Goal: Information Seeking & Learning: Learn about a topic

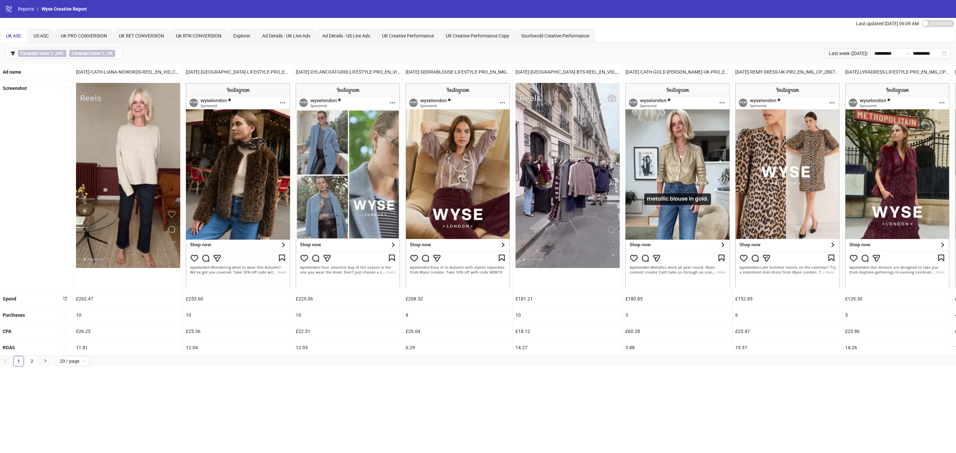
click at [419, 30] on div "UK Creative Performance" at bounding box center [407, 35] width 63 height 13
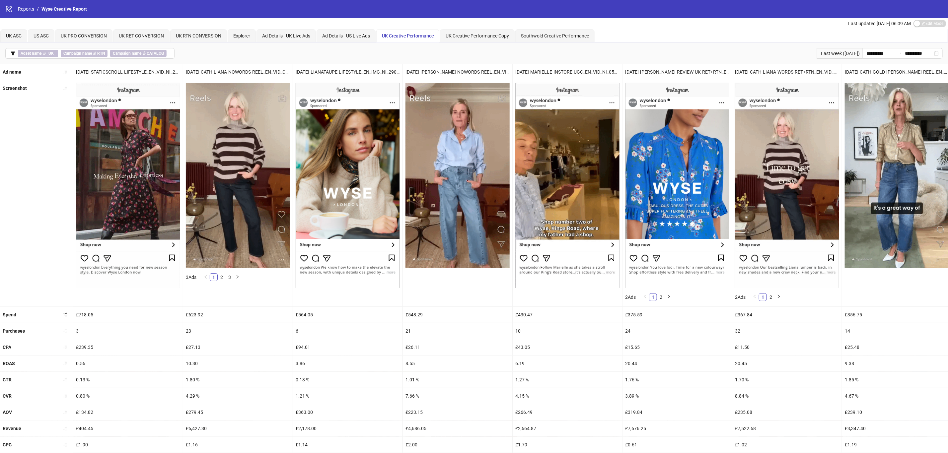
click at [11, 53] on icon "filter" at bounding box center [13, 53] width 5 height 5
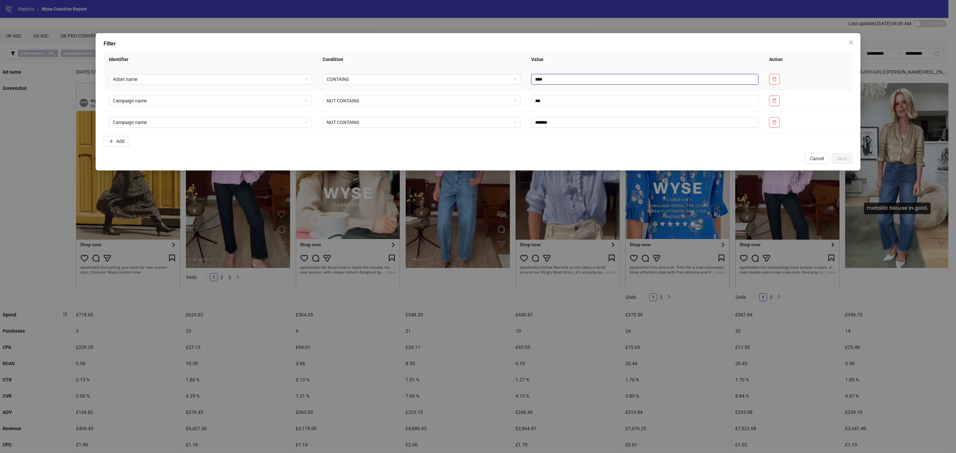
drag, startPoint x: 528, startPoint y: 83, endPoint x: 524, endPoint y: 82, distance: 4.4
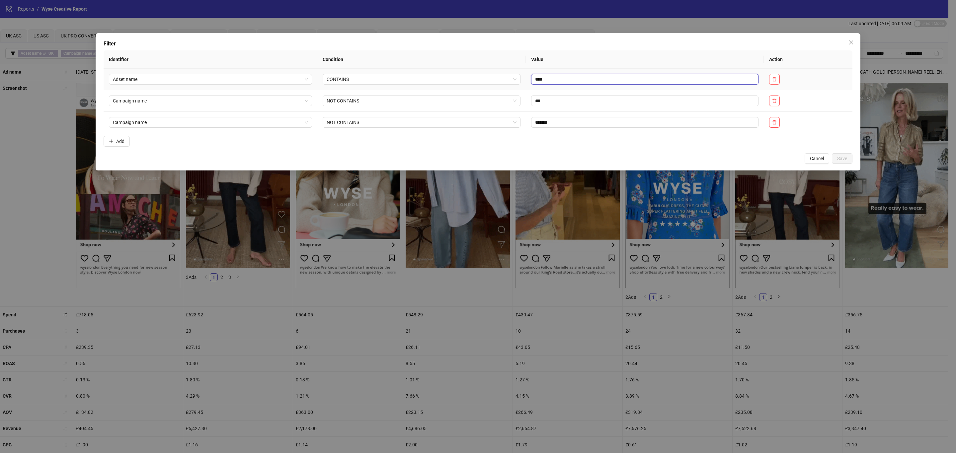
click at [531, 82] on input "****" at bounding box center [644, 79] width 227 height 11
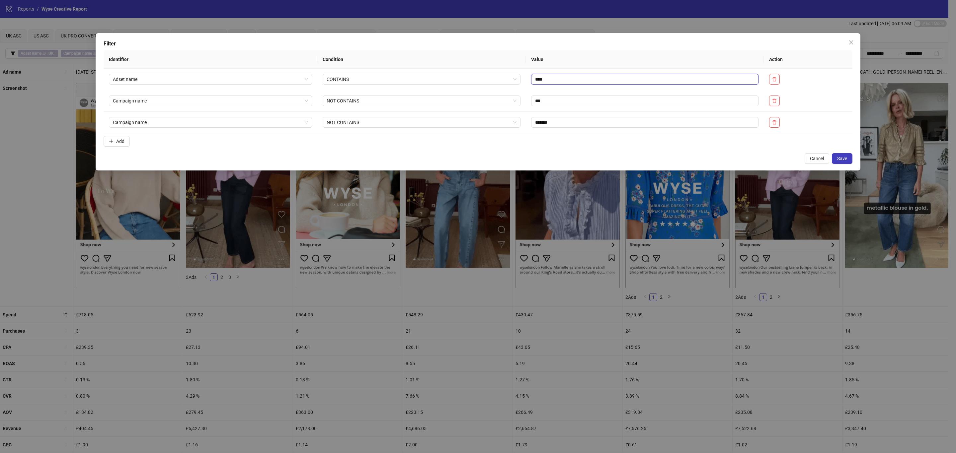
type input "****"
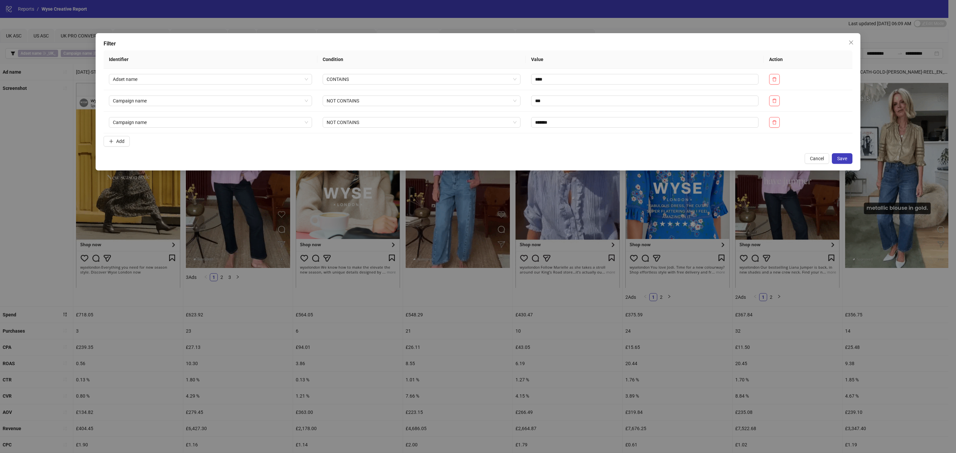
click at [842, 160] on span "Save" at bounding box center [842, 158] width 10 height 5
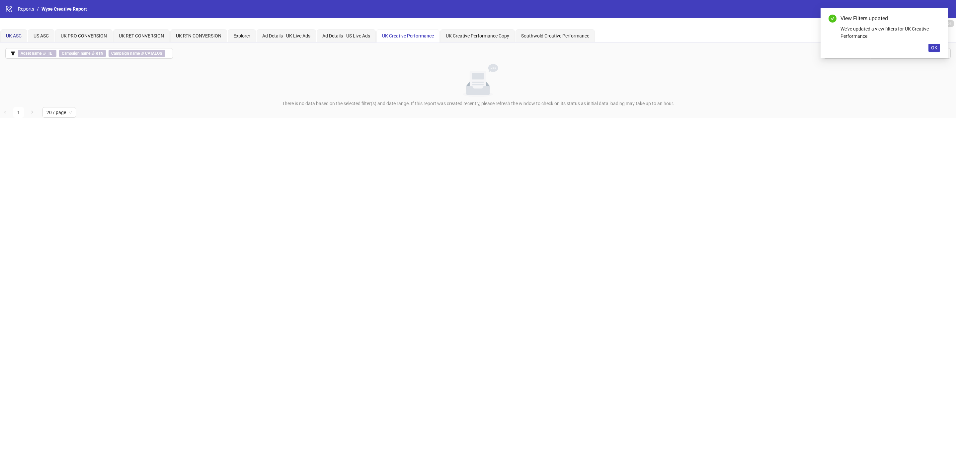
click at [11, 34] on span "UK ASC" at bounding box center [14, 35] width 16 height 5
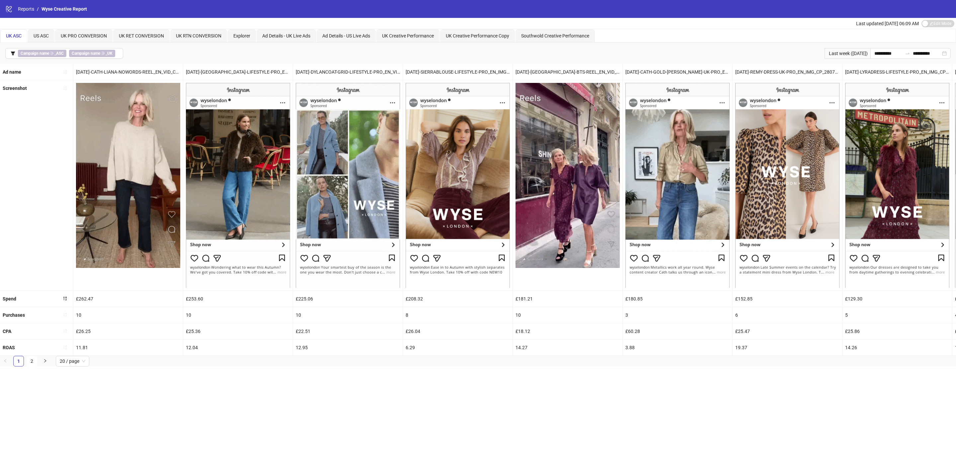
click at [15, 55] on button "Campaign name ∋ _ASC Campaign name ∋ _UK" at bounding box center [64, 53] width 118 height 11
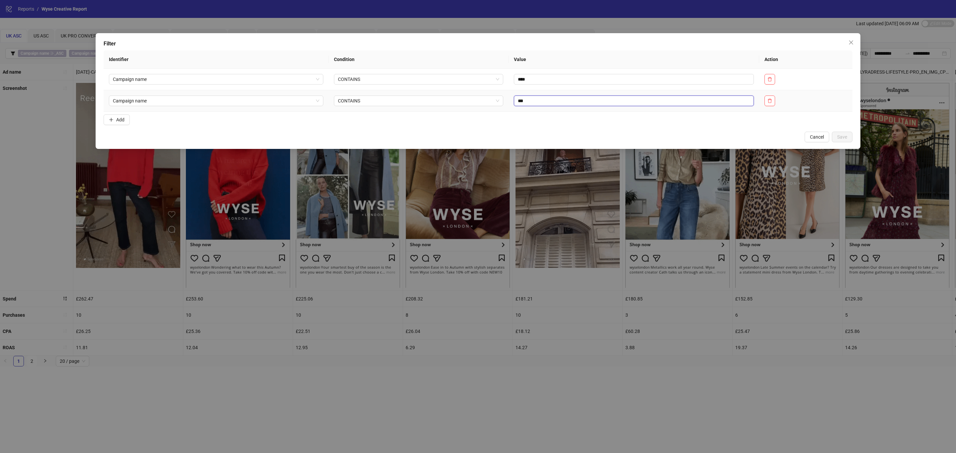
click at [534, 98] on input "***" at bounding box center [634, 101] width 240 height 11
click at [841, 135] on span "Save" at bounding box center [842, 136] width 10 height 5
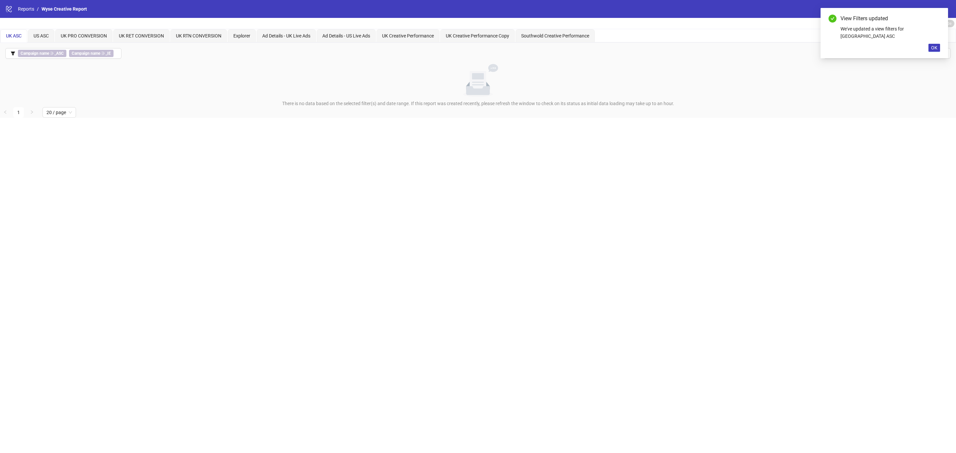
click at [98, 51] on b "Campaign name" at bounding box center [86, 53] width 29 height 5
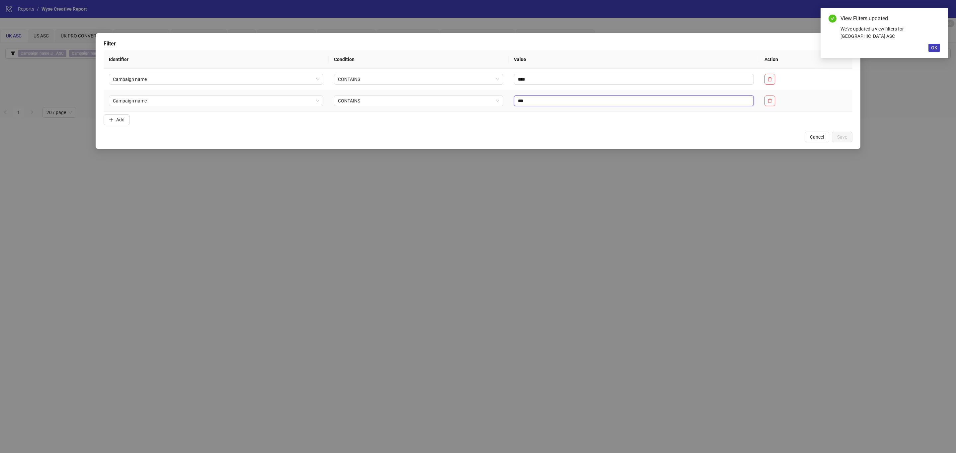
click at [613, 106] on input "***" at bounding box center [634, 101] width 240 height 11
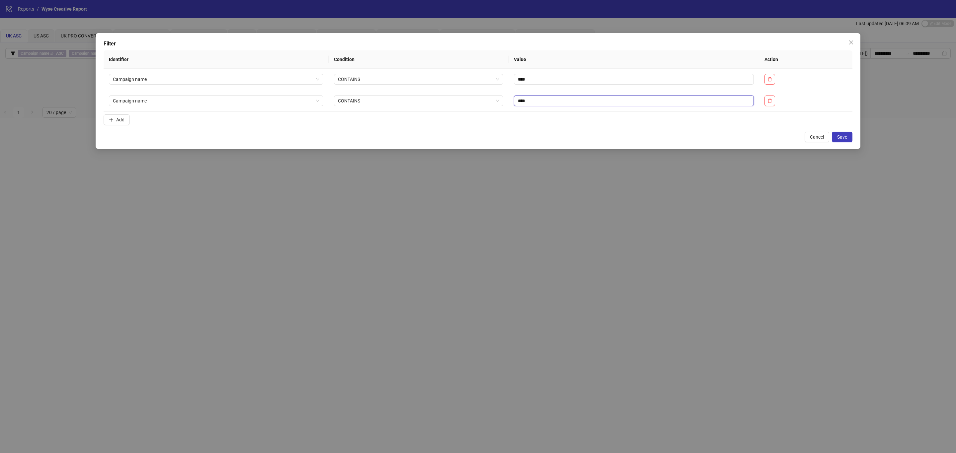
type input "****"
click at [843, 137] on span "Save" at bounding box center [842, 136] width 10 height 5
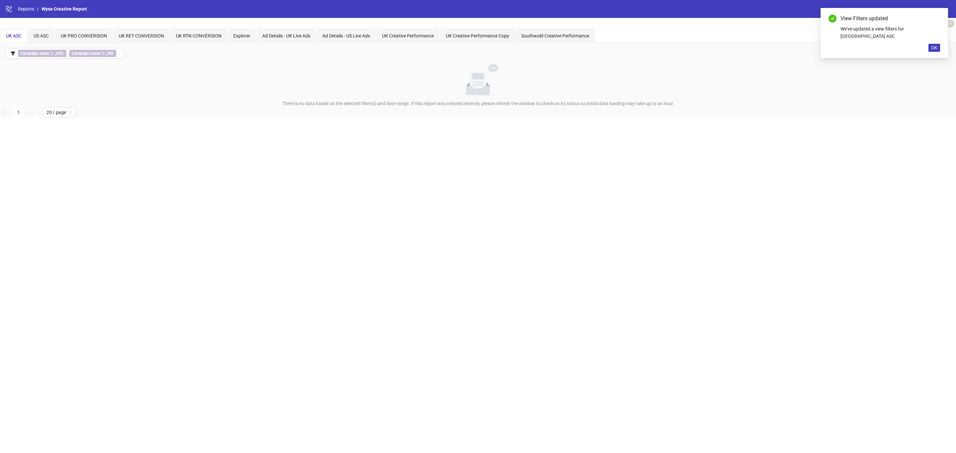
click at [88, 55] on b "Campaign name" at bounding box center [86, 53] width 29 height 5
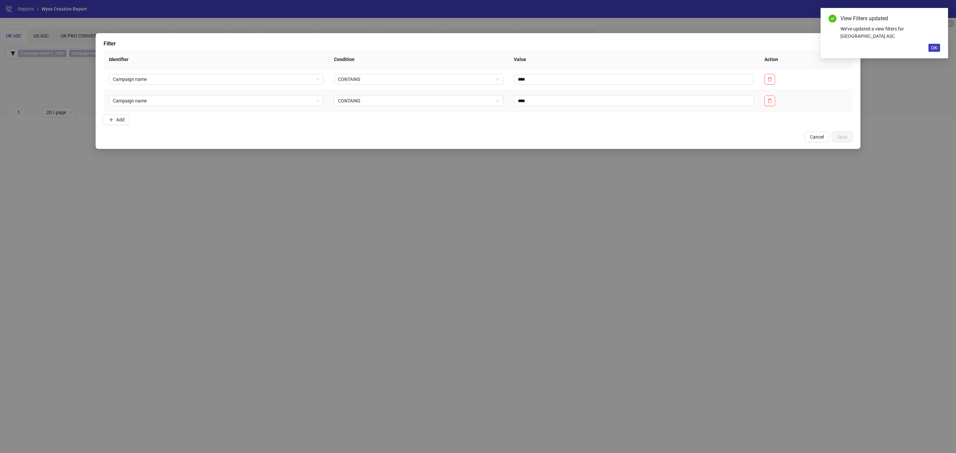
click at [772, 102] on icon "delete" at bounding box center [769, 101] width 5 height 5
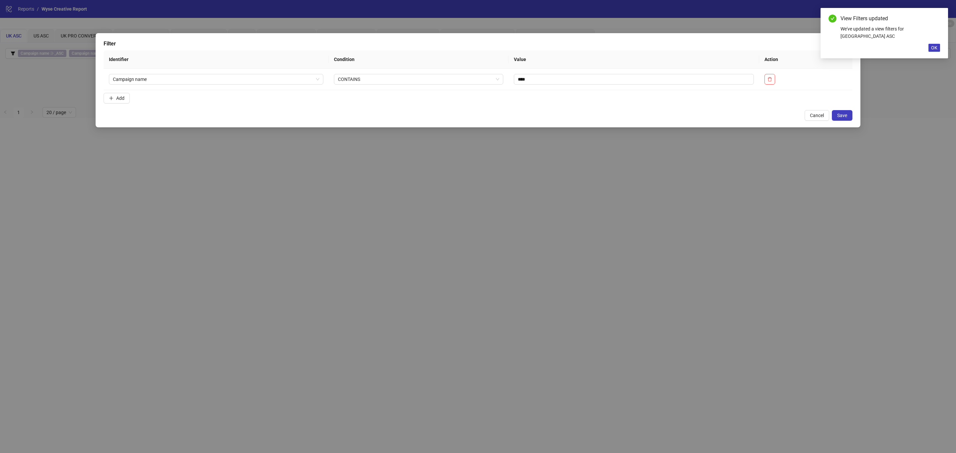
click at [842, 111] on button "Save" at bounding box center [842, 115] width 21 height 11
click at [933, 45] on span "OK" at bounding box center [934, 47] width 6 height 5
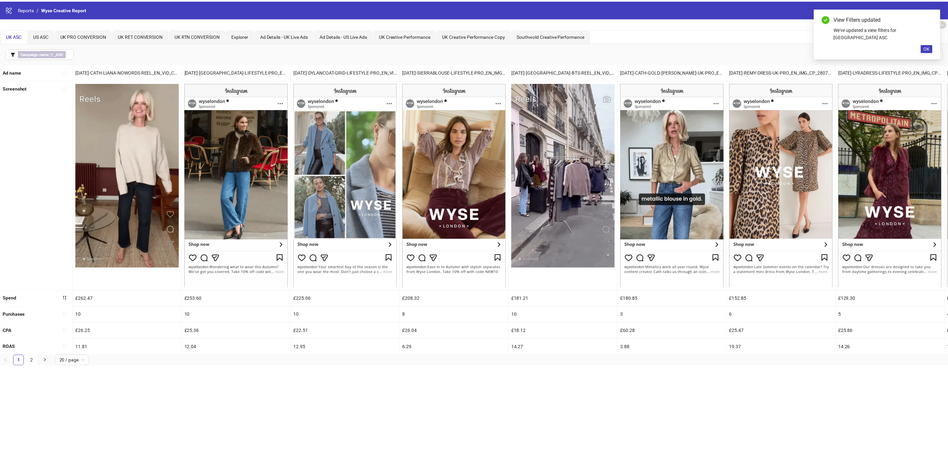
scroll to position [0, 1318]
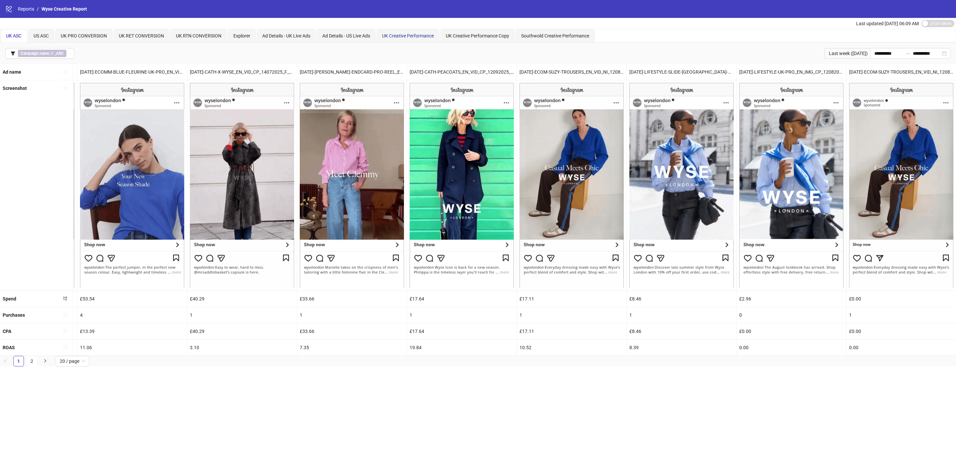
click at [413, 37] on span "UK Creative Performance" at bounding box center [408, 35] width 52 height 5
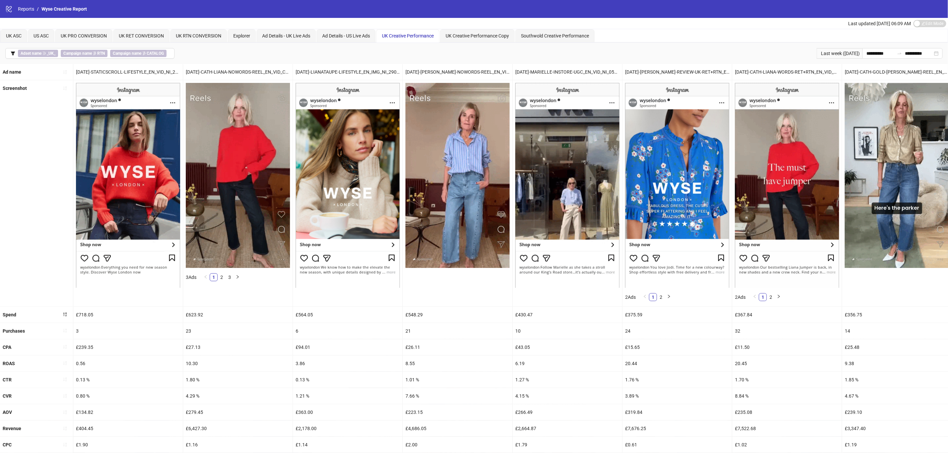
click at [11, 54] on icon "filter" at bounding box center [13, 53] width 5 height 5
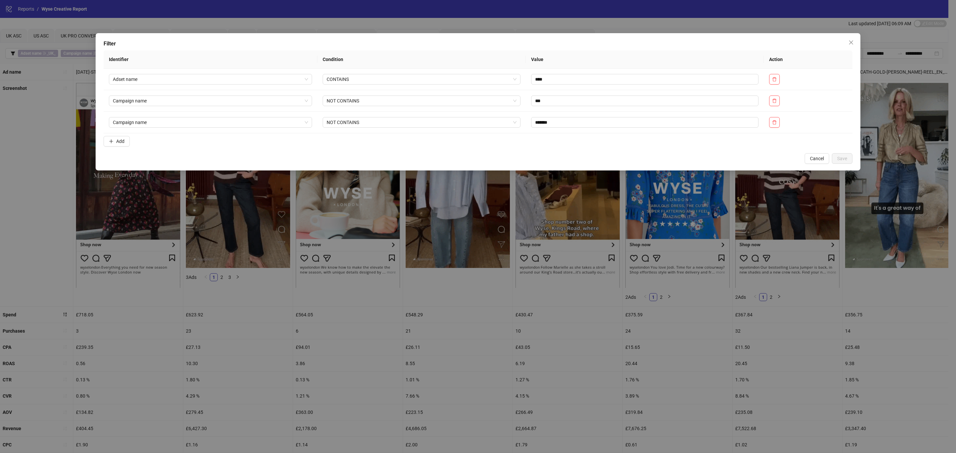
click at [121, 143] on span "Add" at bounding box center [120, 141] width 8 height 5
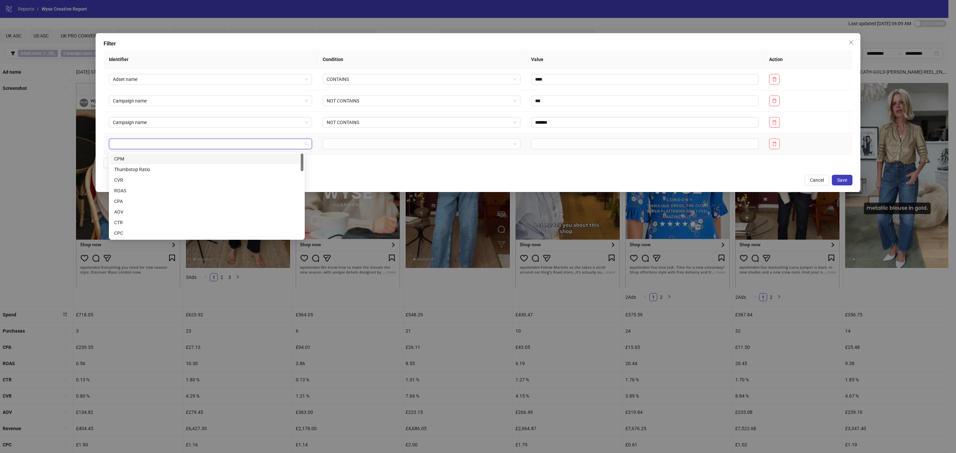
click at [139, 149] on input "search" at bounding box center [207, 144] width 189 height 10
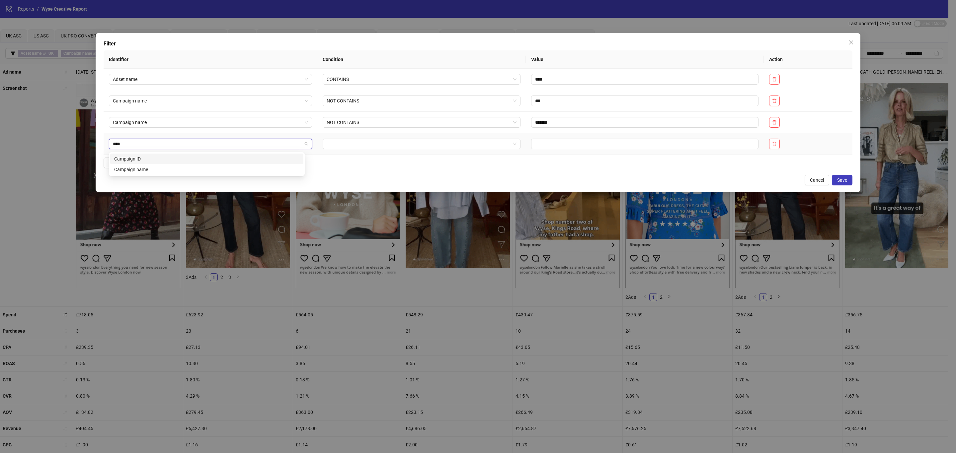
type input "*****"
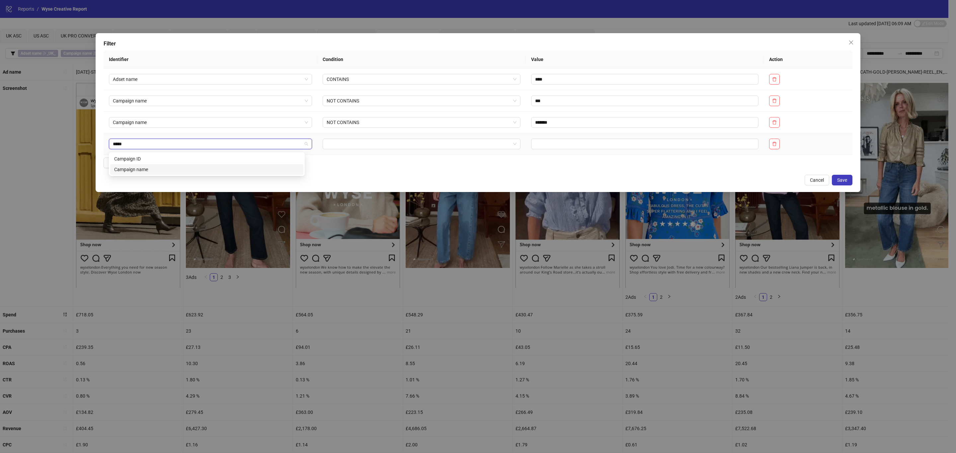
click at [158, 173] on div "Campaign name" at bounding box center [206, 169] width 185 height 7
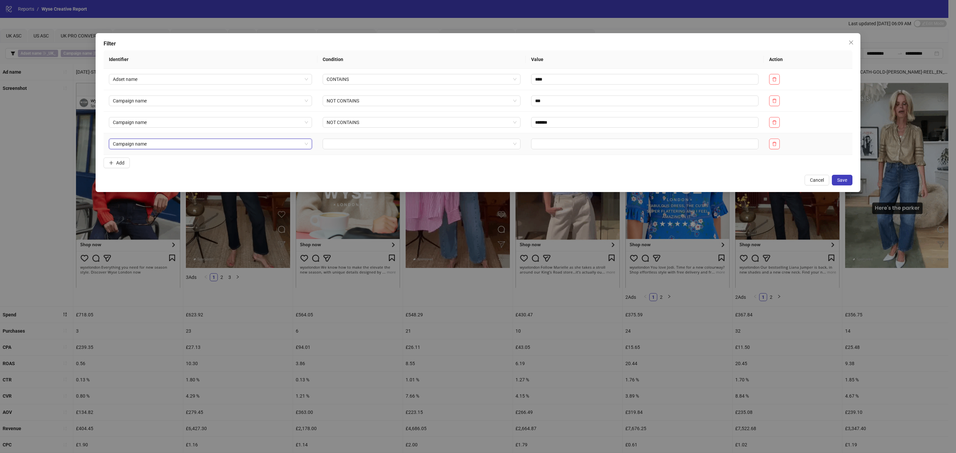
click at [399, 144] on input "search" at bounding box center [419, 144] width 184 height 10
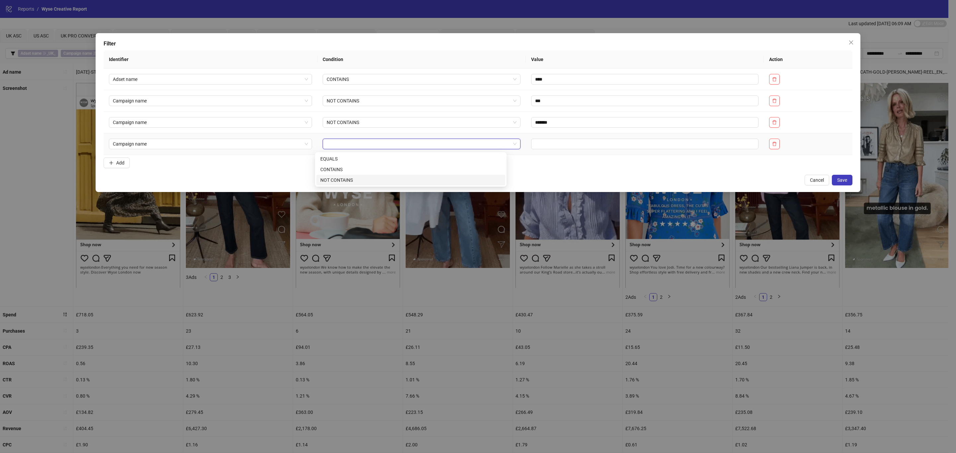
click at [374, 179] on div "NOT CONTAINS" at bounding box center [410, 180] width 181 height 7
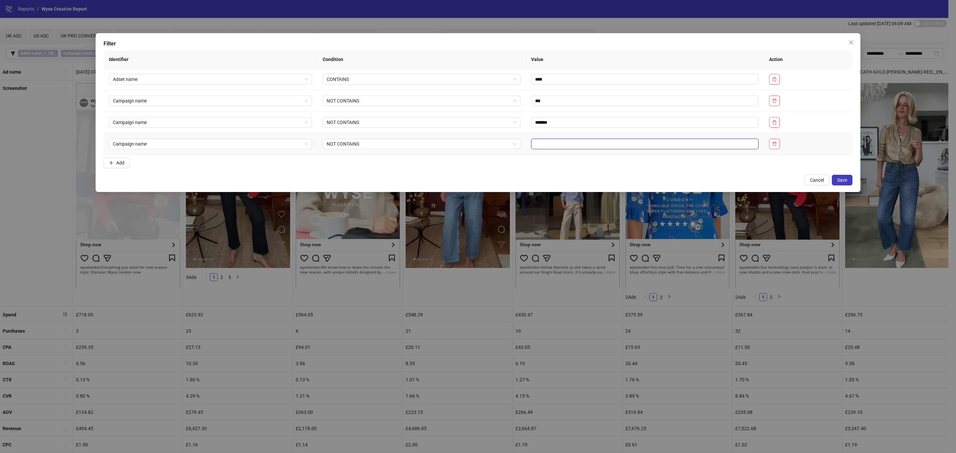
click at [578, 147] on input "text" at bounding box center [644, 144] width 227 height 11
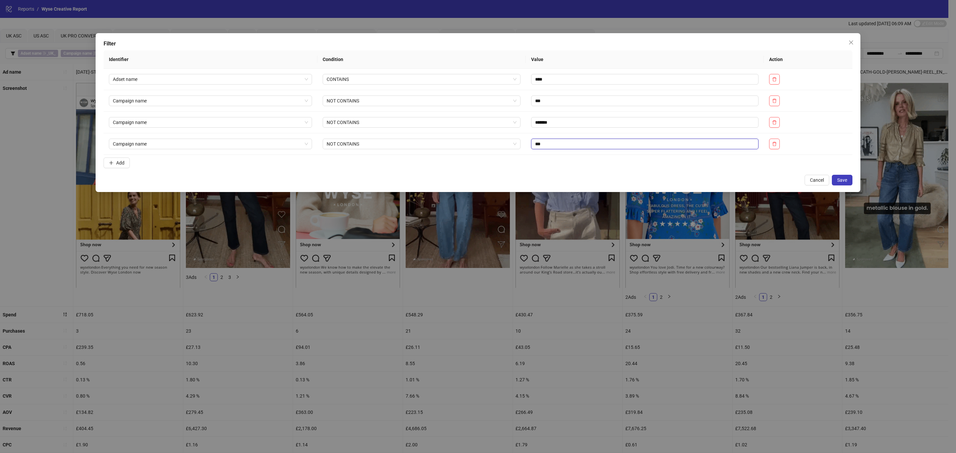
type input "***"
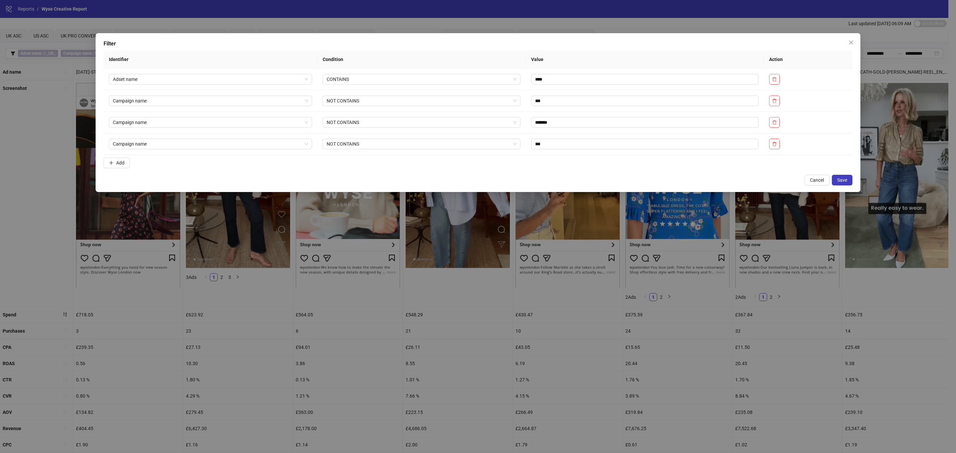
click at [845, 182] on span "Save" at bounding box center [842, 180] width 10 height 5
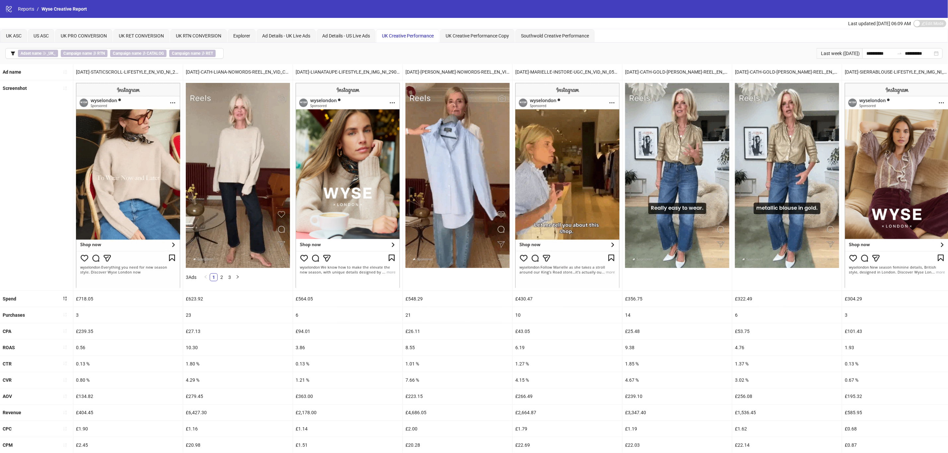
click at [669, 19] on div "Last updated [DATE] 06:09 AM Edit Mode Edit Mode" at bounding box center [474, 23] width 948 height 11
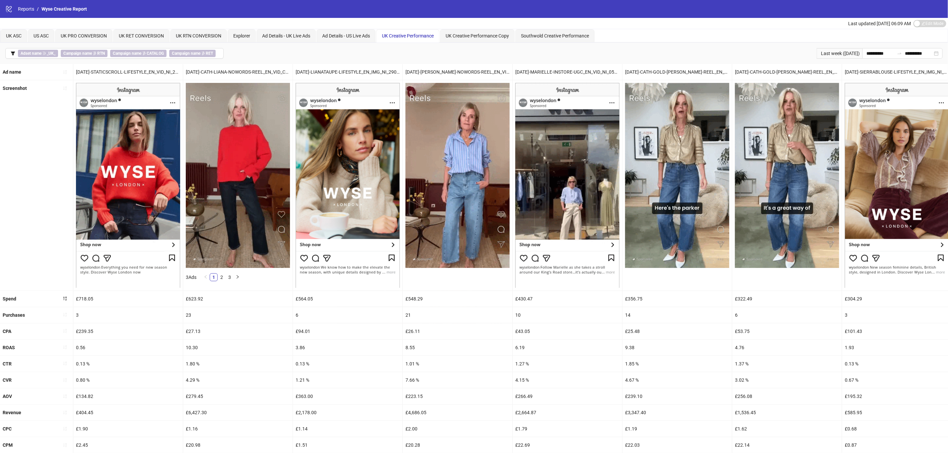
click at [771, 30] on div "UK ASC US ASC [GEOGRAPHIC_DATA] PRO CONVERSION UK RET CONVERSION UK RTN CONVERS…" at bounding box center [473, 35] width 947 height 13
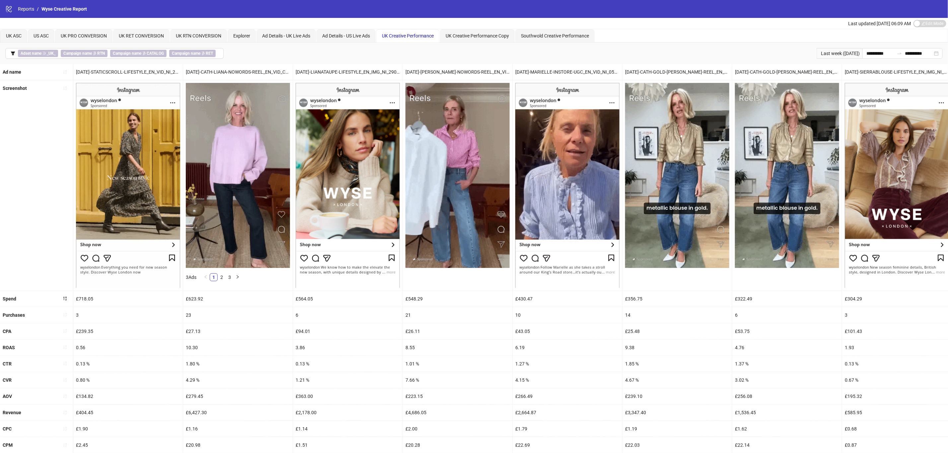
scroll to position [24, 0]
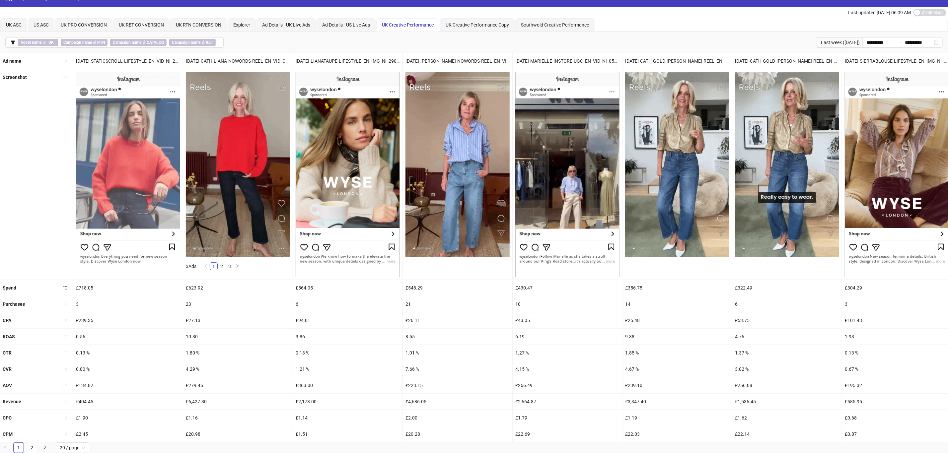
click at [63, 302] on icon "sort-ascending" at bounding box center [65, 304] width 5 height 5
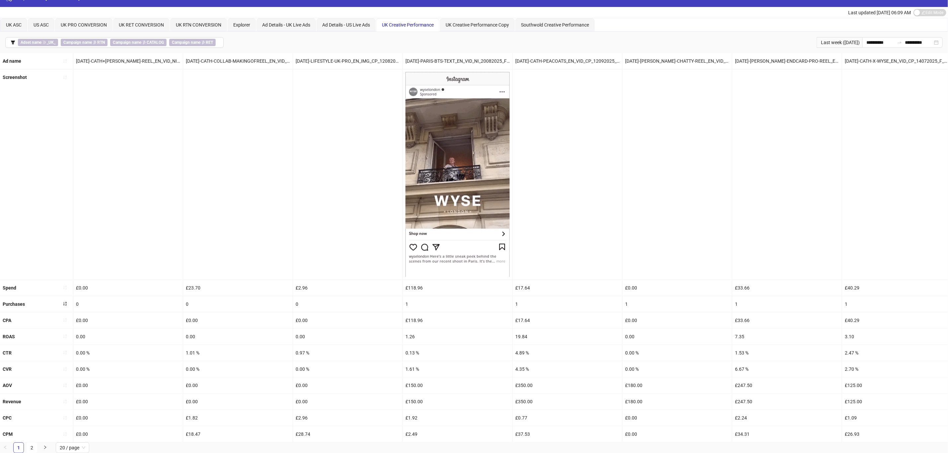
scroll to position [0, 0]
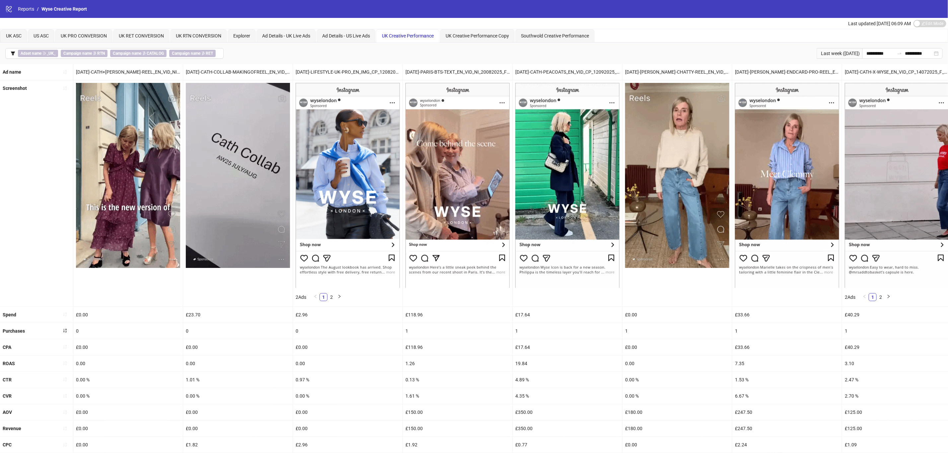
click at [64, 331] on icon "sort-ascending" at bounding box center [65, 331] width 5 height 5
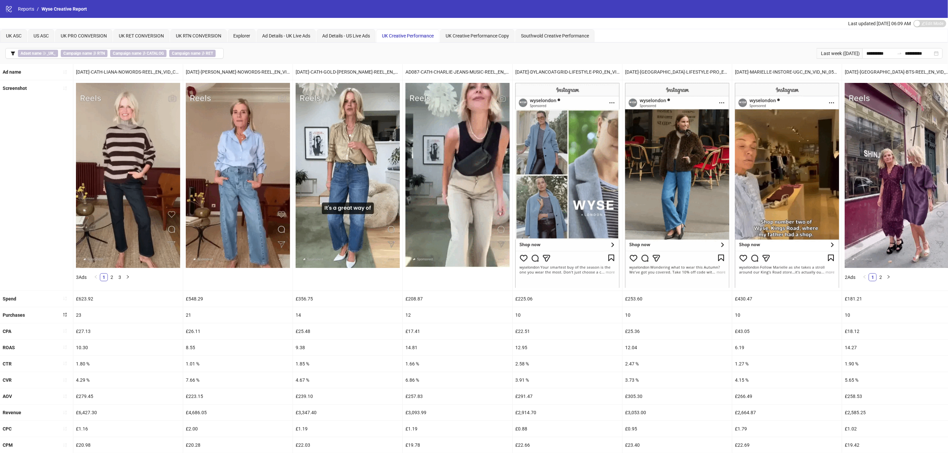
drag, startPoint x: 273, startPoint y: 38, endPoint x: 79, endPoint y: 109, distance: 206.5
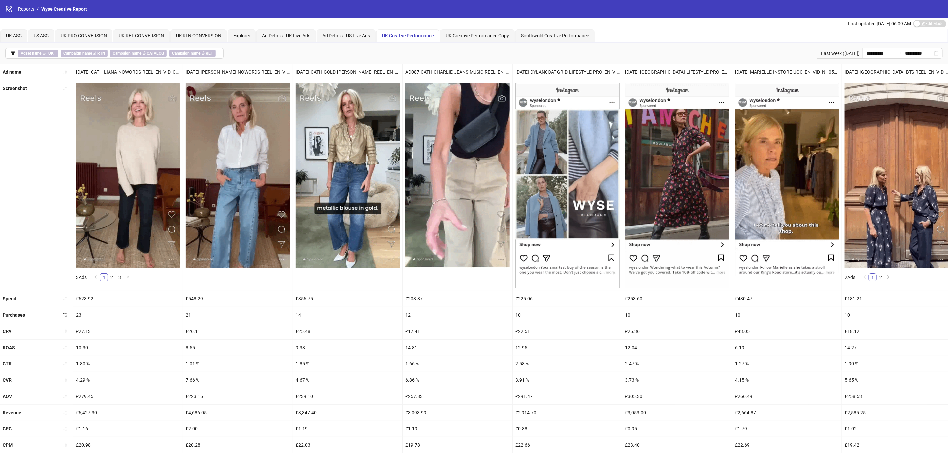
click at [43, 140] on div "Screenshot" at bounding box center [36, 185] width 73 height 210
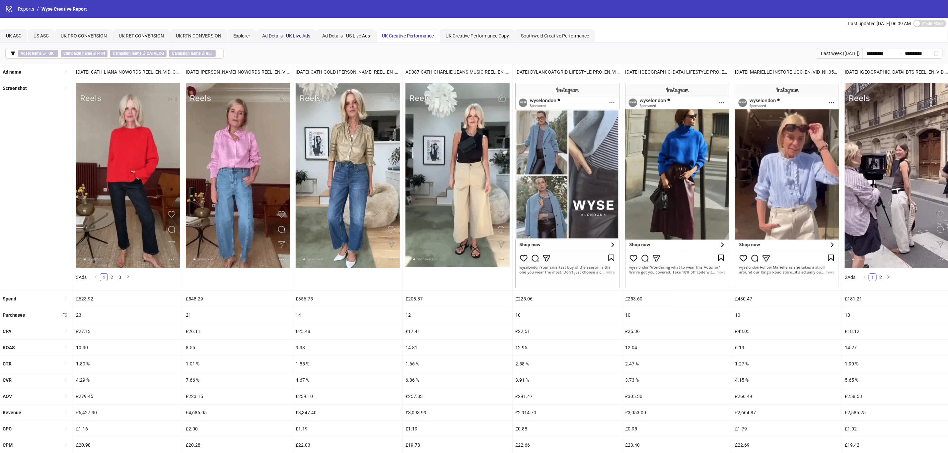
click at [282, 36] on span "Ad Details - UK Live Ads" at bounding box center [286, 35] width 48 height 5
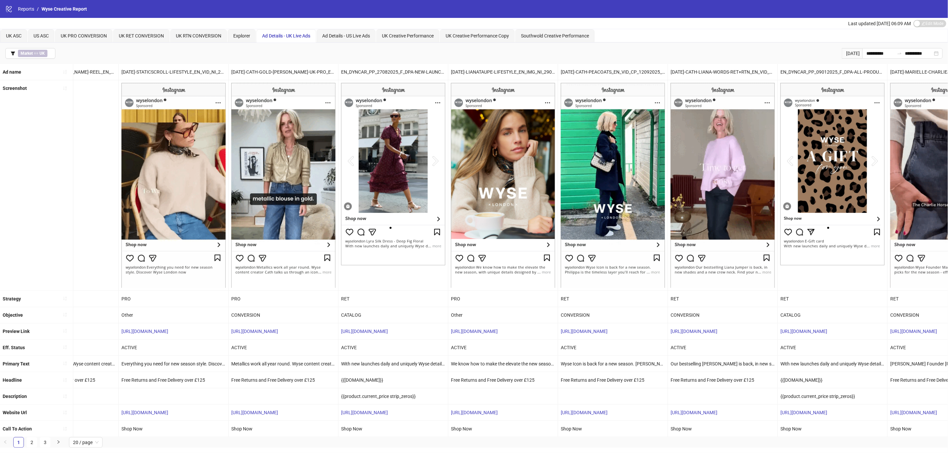
scroll to position [0, 354]
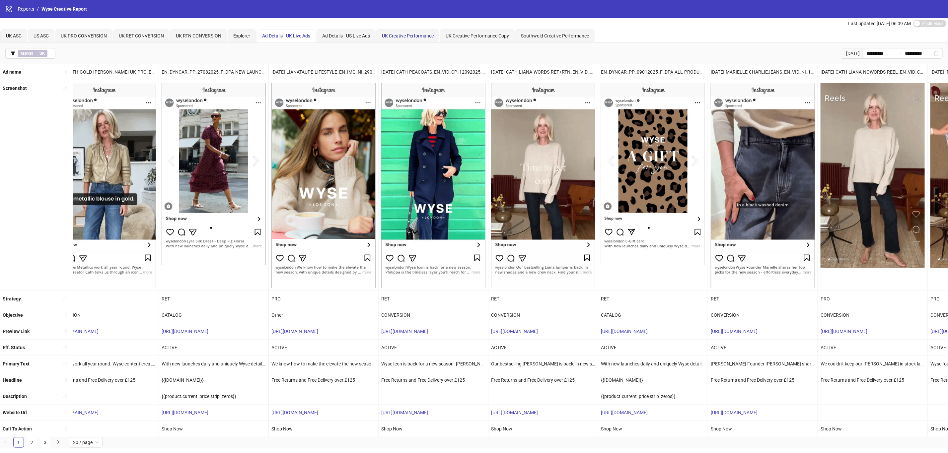
click at [410, 33] on span "UK Creative Performance" at bounding box center [408, 35] width 52 height 5
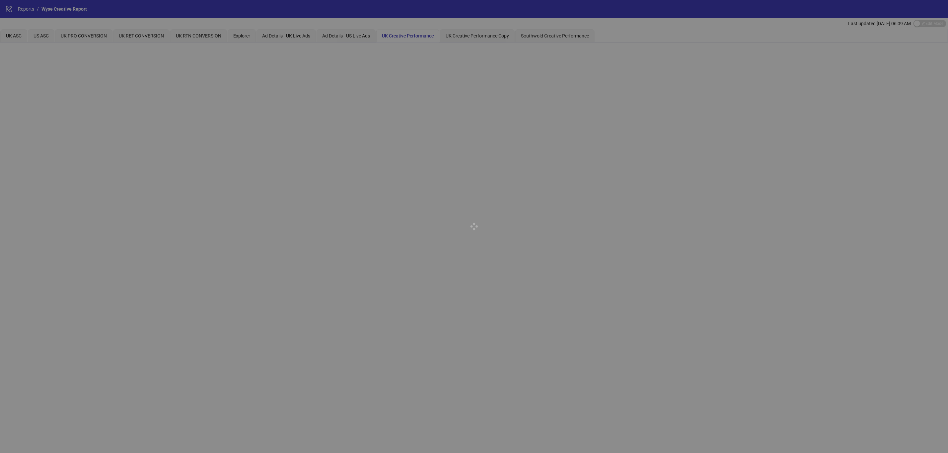
scroll to position [0, 0]
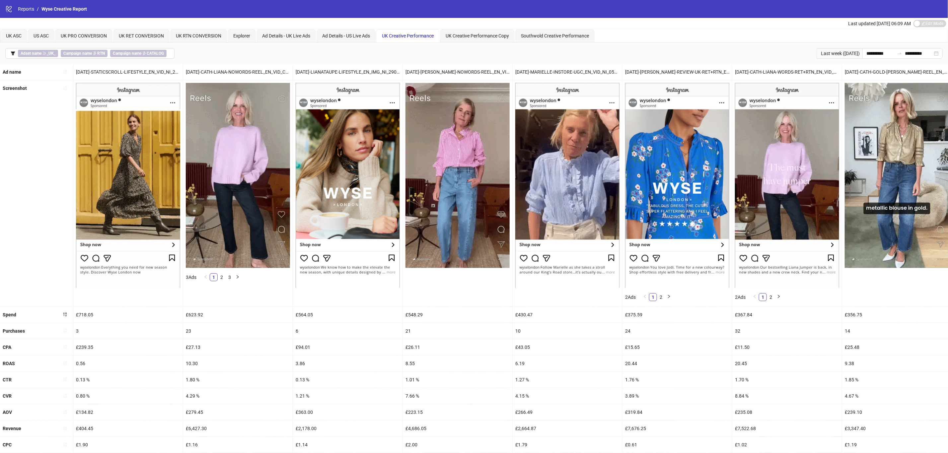
click at [66, 333] on icon "sort-ascending" at bounding box center [64, 331] width 3 height 4
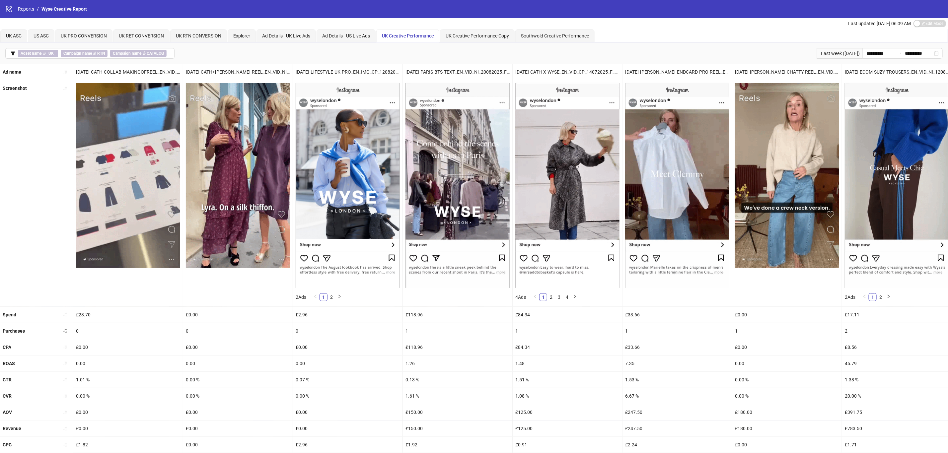
click at [68, 335] on button "button" at bounding box center [65, 331] width 11 height 11
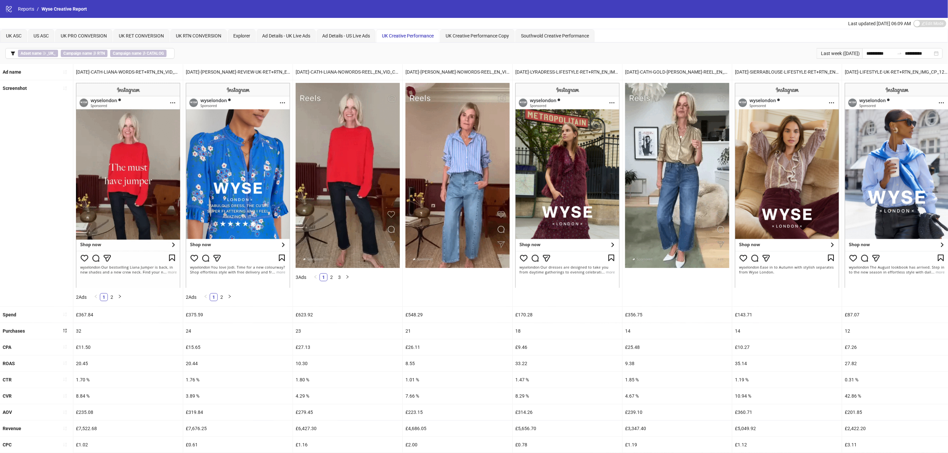
click at [44, 244] on div "Screenshot" at bounding box center [36, 193] width 73 height 226
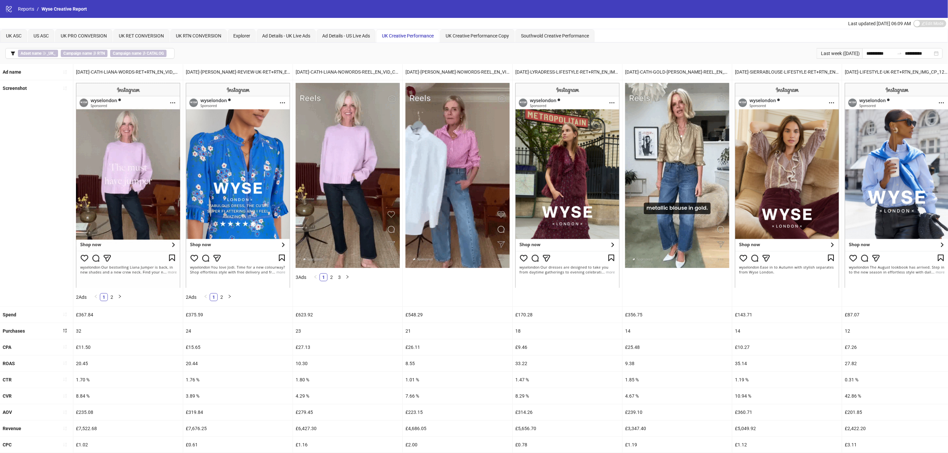
click at [13, 57] on button "Adset name ∋ _UK_ Campaign name ∌ RTN Campaign name ∌ CATALOG" at bounding box center [89, 53] width 169 height 11
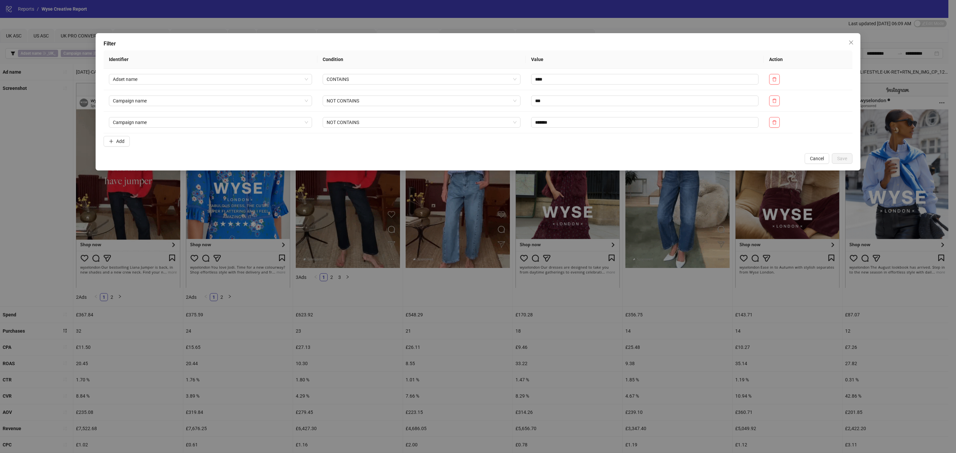
click at [119, 140] on span "Add" at bounding box center [120, 141] width 8 height 5
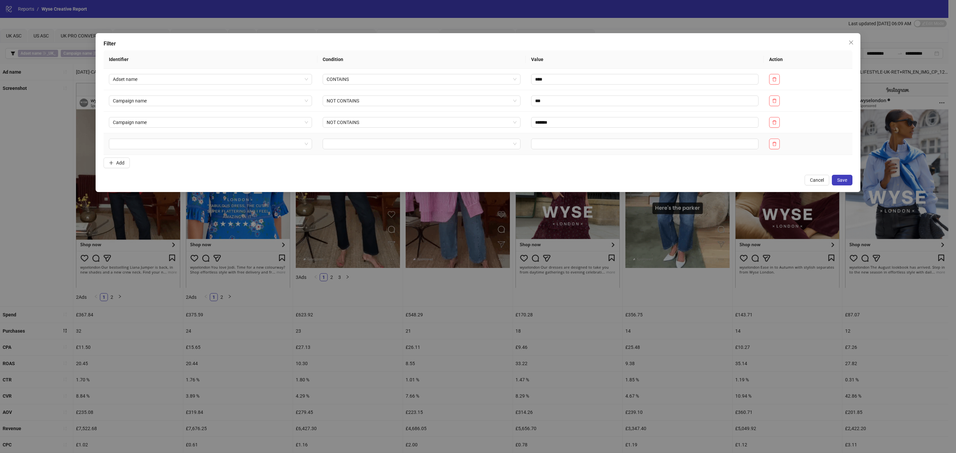
click at [159, 136] on td at bounding box center [211, 144] width 214 height 22
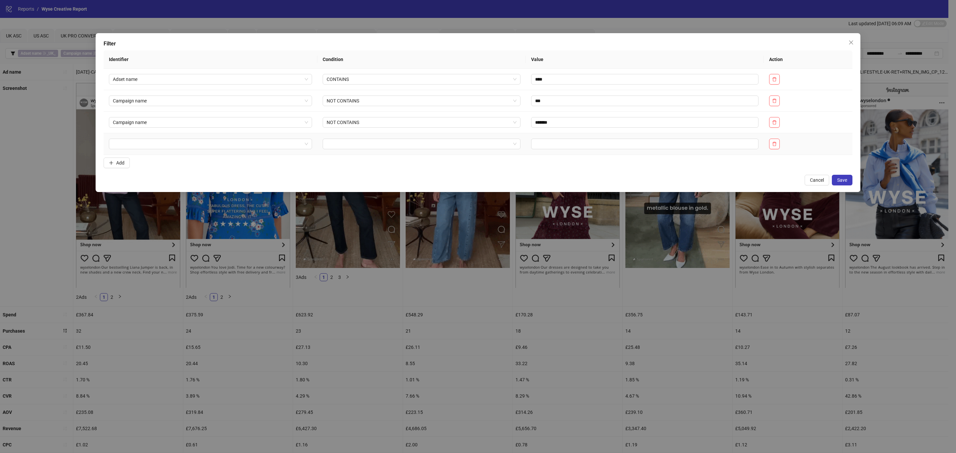
click at [160, 149] on input "search" at bounding box center [207, 144] width 189 height 10
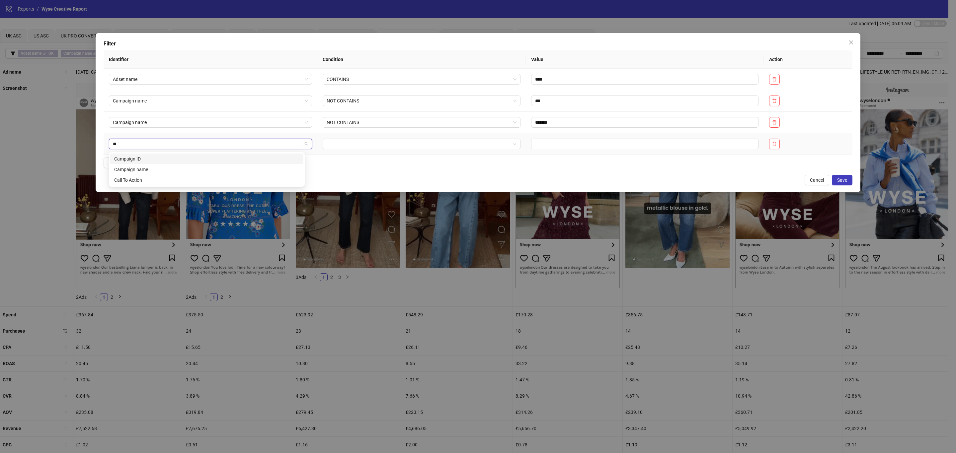
type input "***"
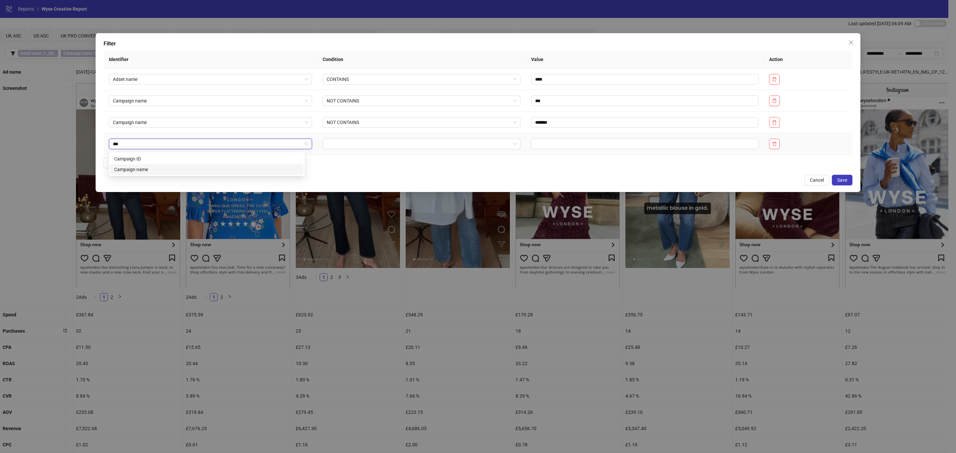
click at [187, 171] on div "Campaign name" at bounding box center [206, 169] width 185 height 7
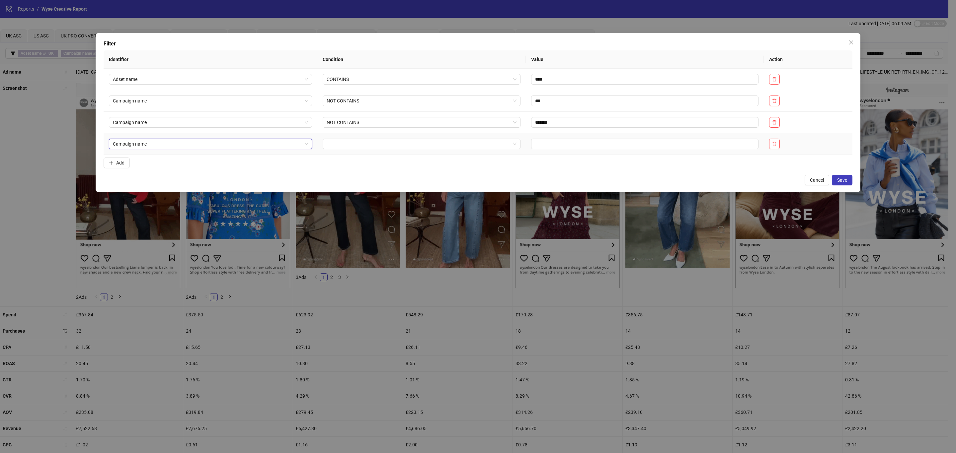
click at [367, 143] on input "search" at bounding box center [419, 144] width 184 height 10
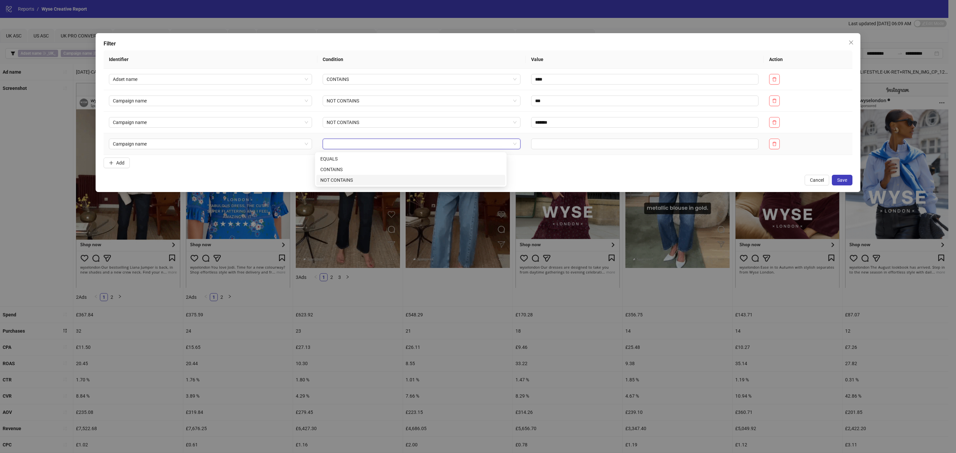
drag, startPoint x: 352, startPoint y: 176, endPoint x: 583, endPoint y: 138, distance: 234.1
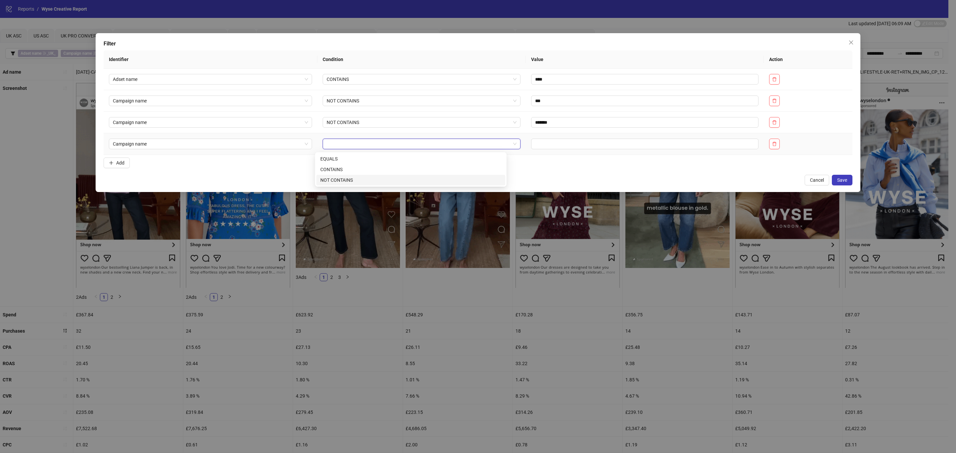
click at [352, 177] on div "NOT CONTAINS" at bounding box center [410, 180] width 189 height 11
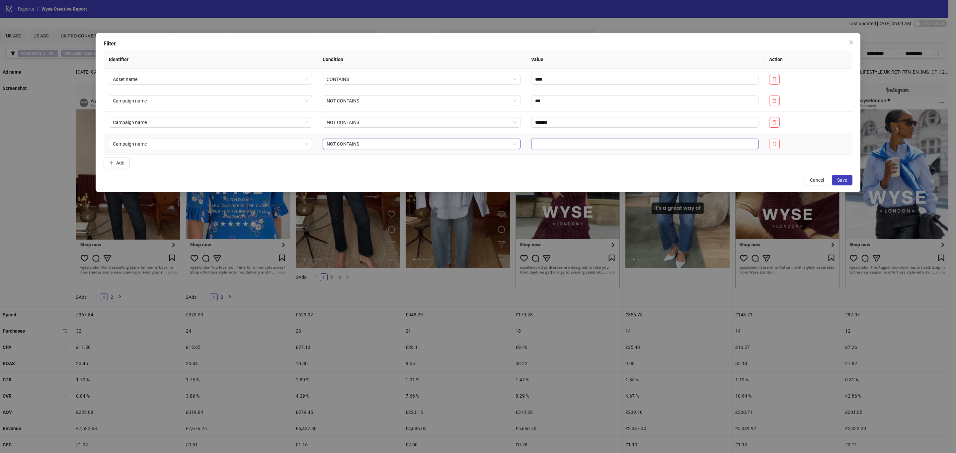
click at [584, 140] on input "text" at bounding box center [644, 144] width 227 height 11
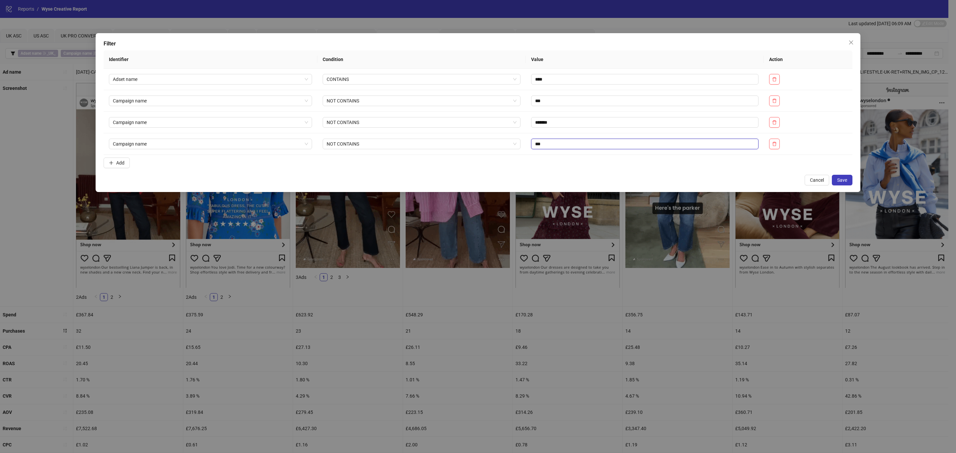
type input "***"
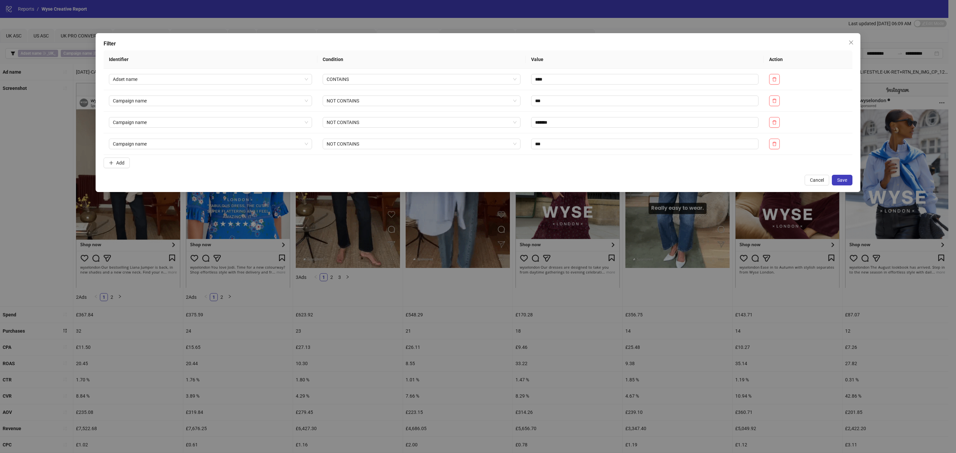
click at [844, 182] on span "Save" at bounding box center [842, 180] width 10 height 5
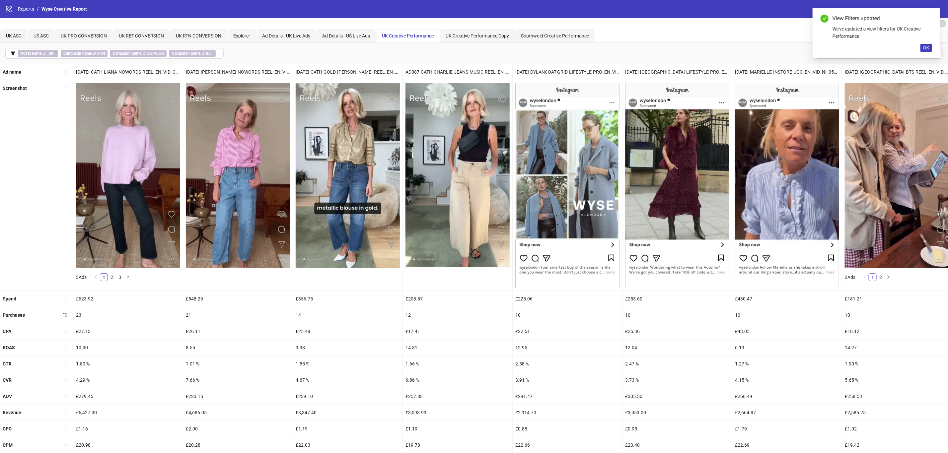
click at [25, 207] on div "Screenshot" at bounding box center [36, 185] width 73 height 210
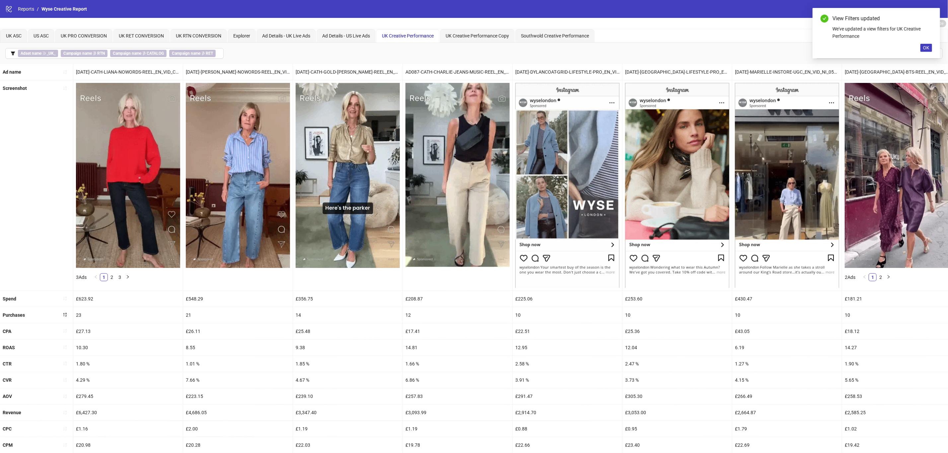
click at [926, 51] on button "OK" at bounding box center [927, 48] width 12 height 8
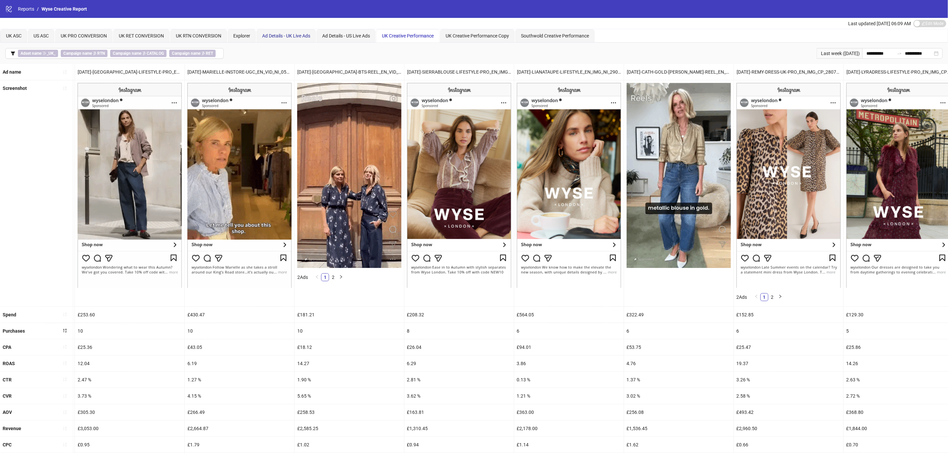
click at [284, 38] on div "Ad Details - UK Live Ads" at bounding box center [286, 35] width 48 height 7
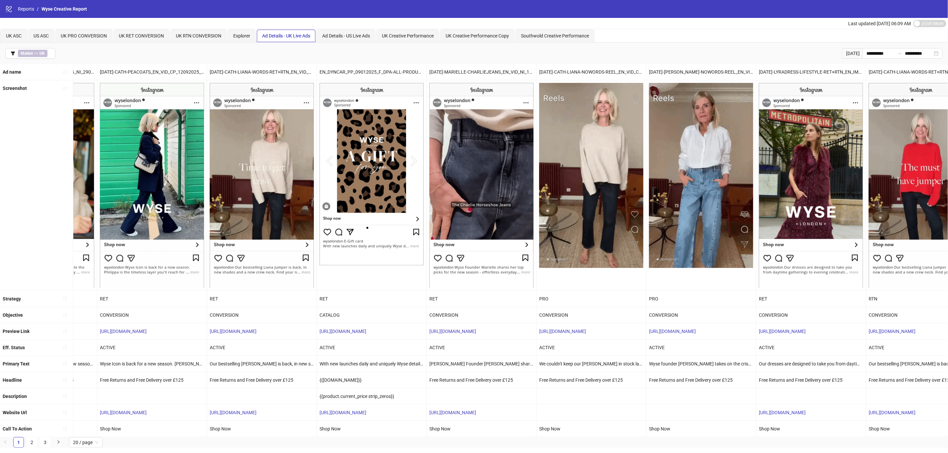
scroll to position [0, 639]
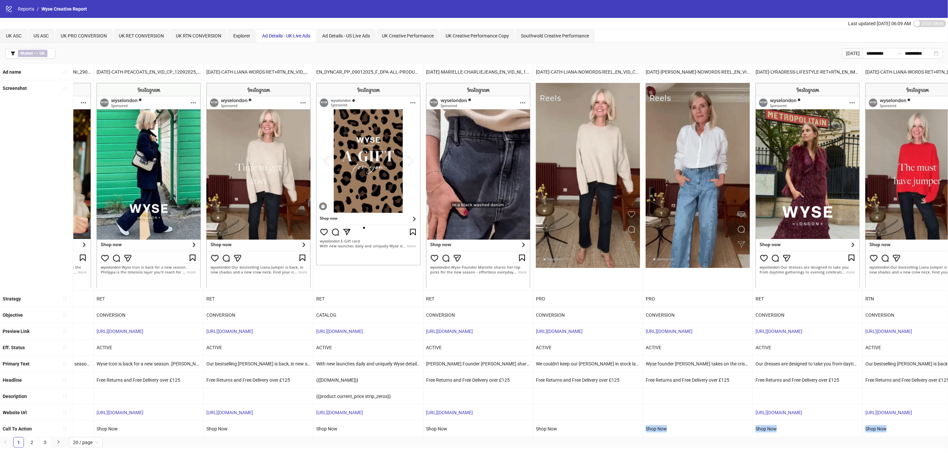
drag, startPoint x: 493, startPoint y: 444, endPoint x: 608, endPoint y: 442, distance: 115.5
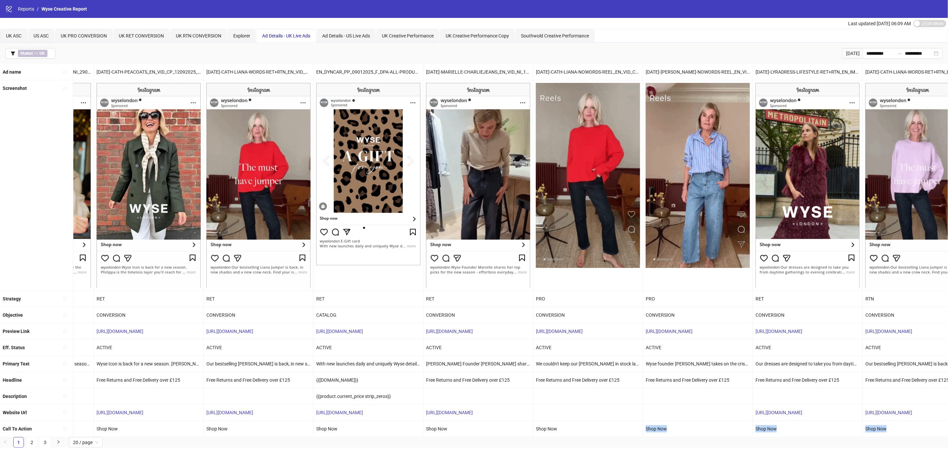
click at [608, 442] on div "**********" at bounding box center [474, 245] width 948 height 405
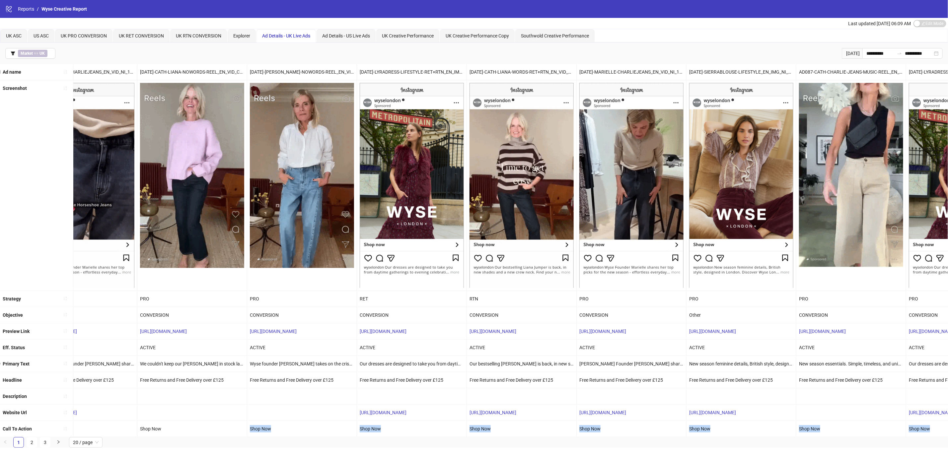
scroll to position [0, 1325]
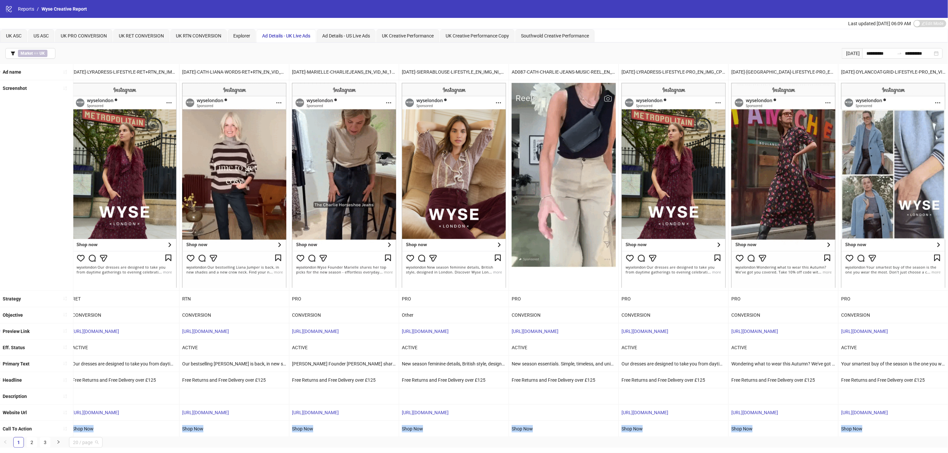
click at [99, 446] on div "20 / page" at bounding box center [86, 442] width 34 height 11
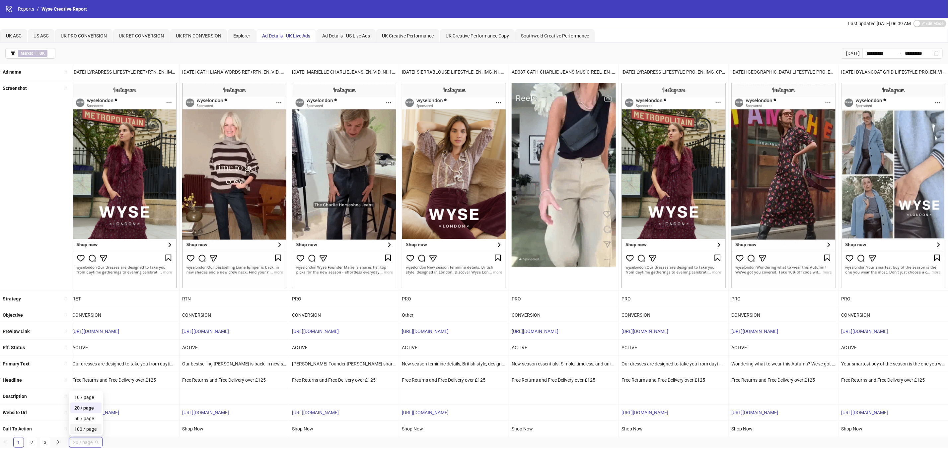
click at [91, 433] on div "100 / page" at bounding box center [85, 429] width 23 height 7
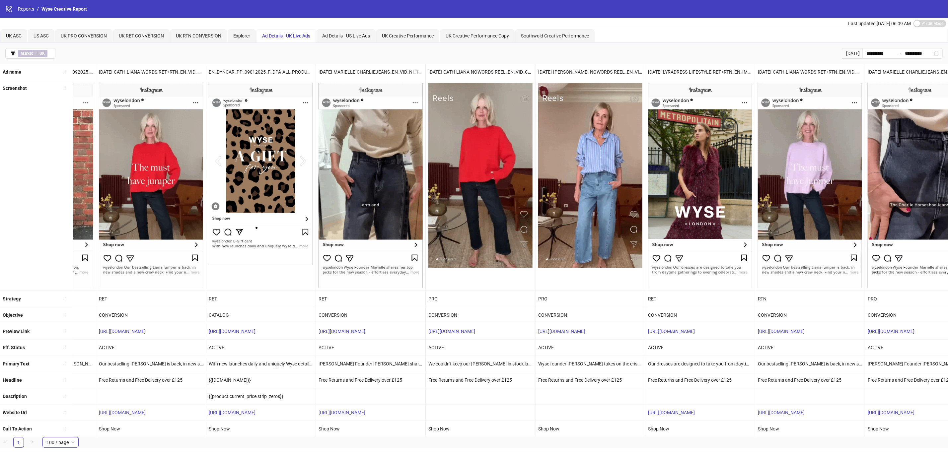
scroll to position [0, 744]
